Goal: Navigation & Orientation: Find specific page/section

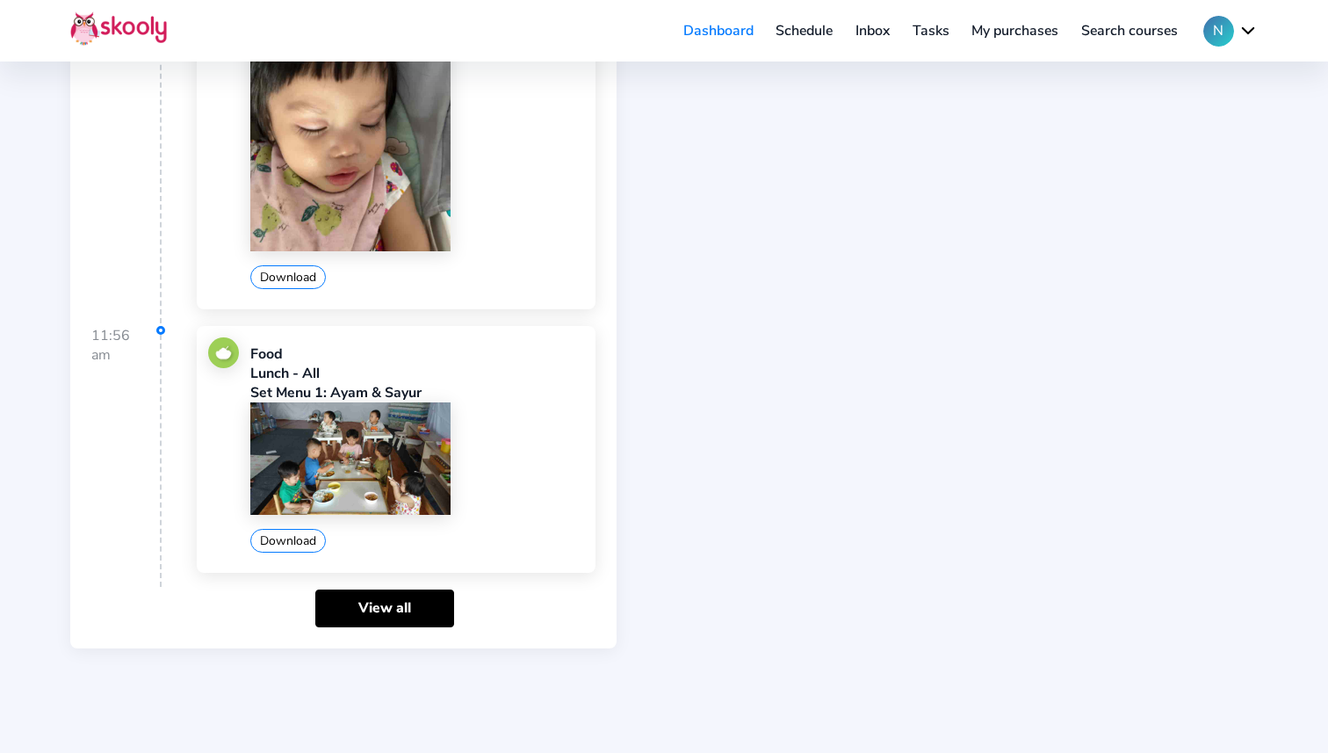
scroll to position [2485, 0]
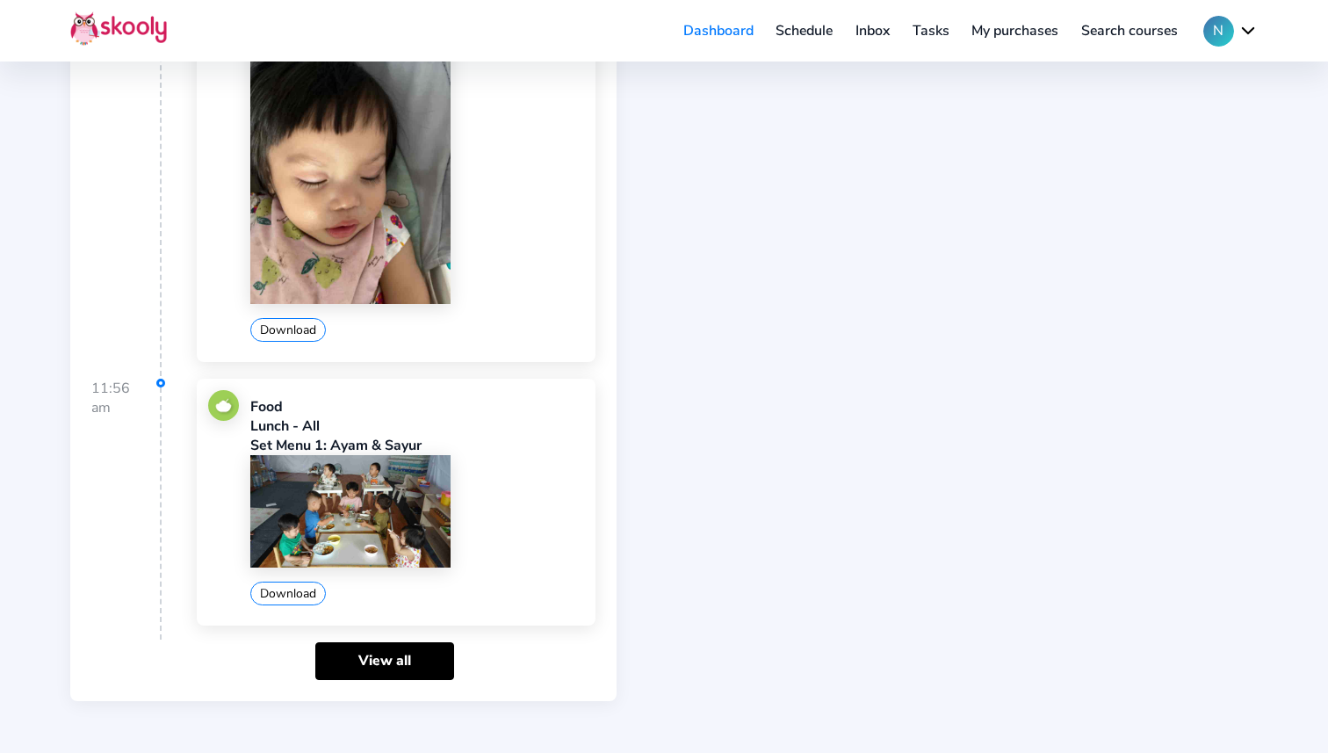
scroll to position [2524, 0]
